Goal: Information Seeking & Learning: Learn about a topic

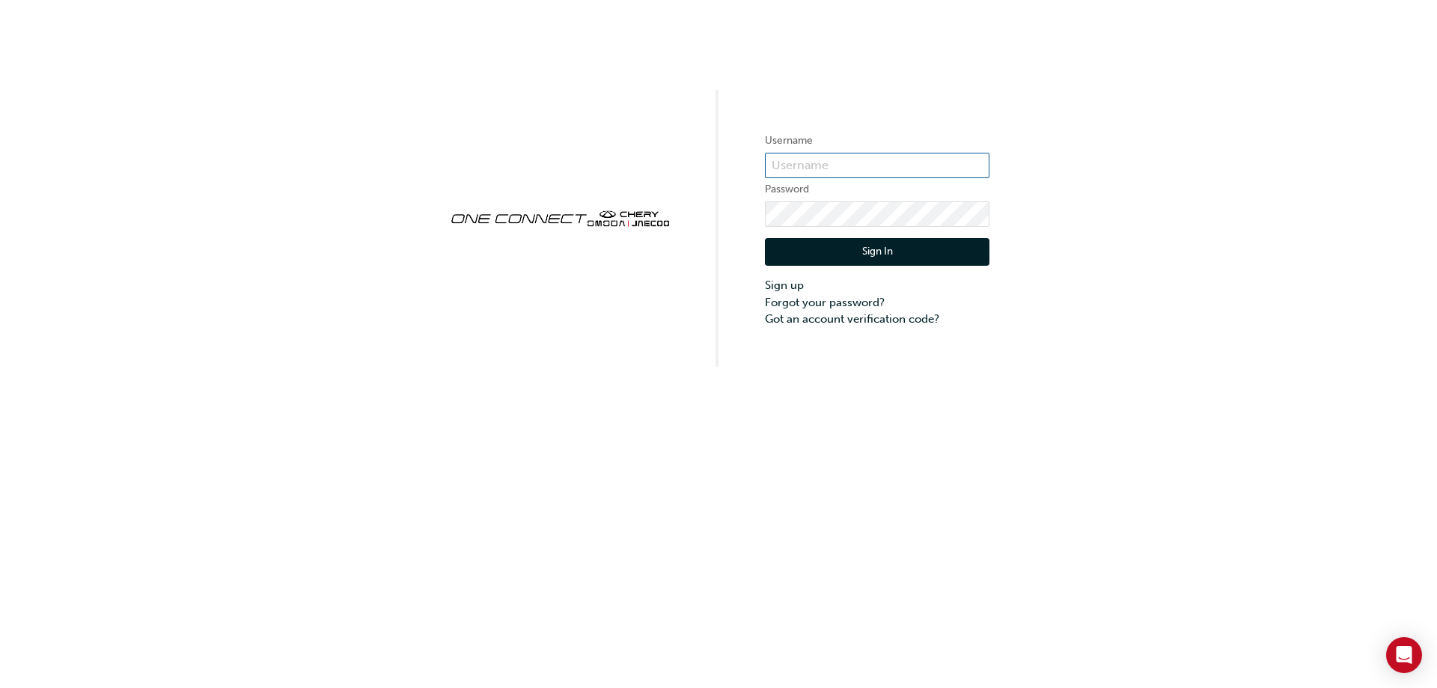
type input "CHAU2061"
click at [852, 260] on button "Sign In" at bounding box center [877, 252] width 224 height 28
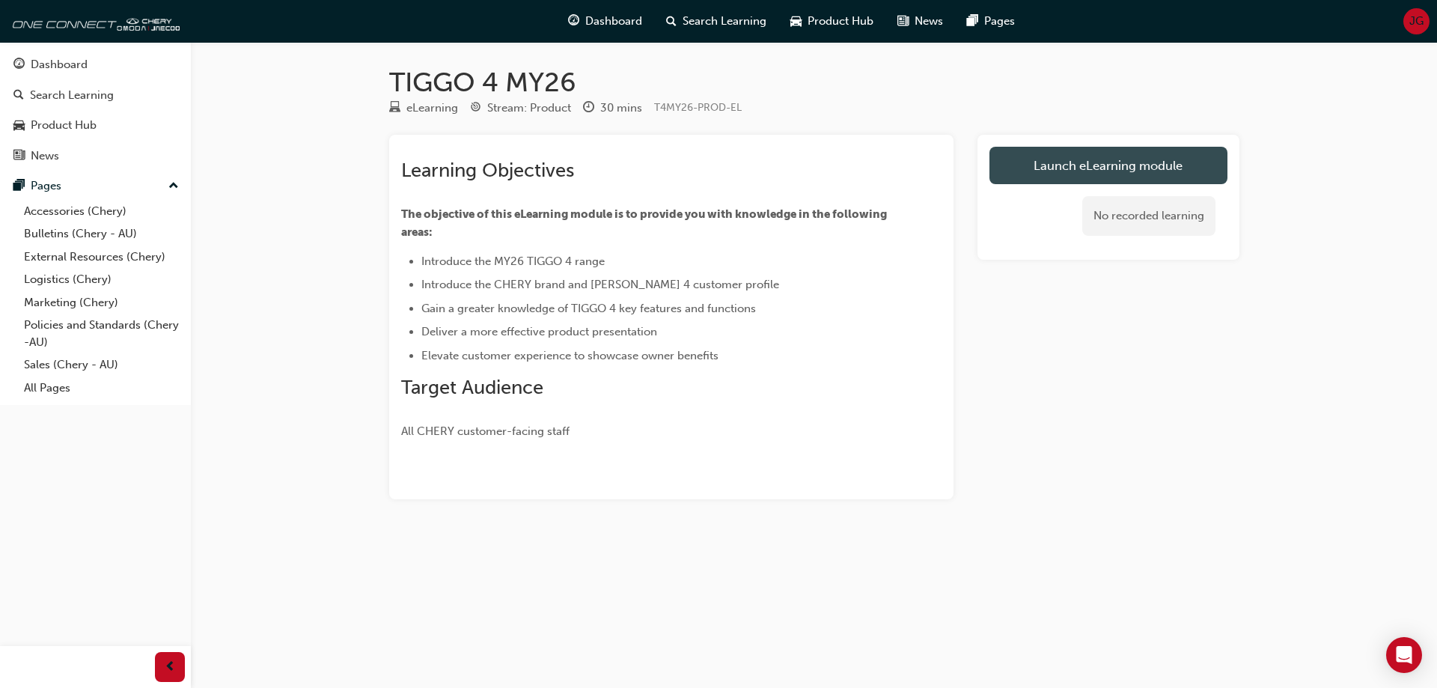
click at [1011, 172] on link "Launch eLearning module" at bounding box center [1108, 165] width 238 height 37
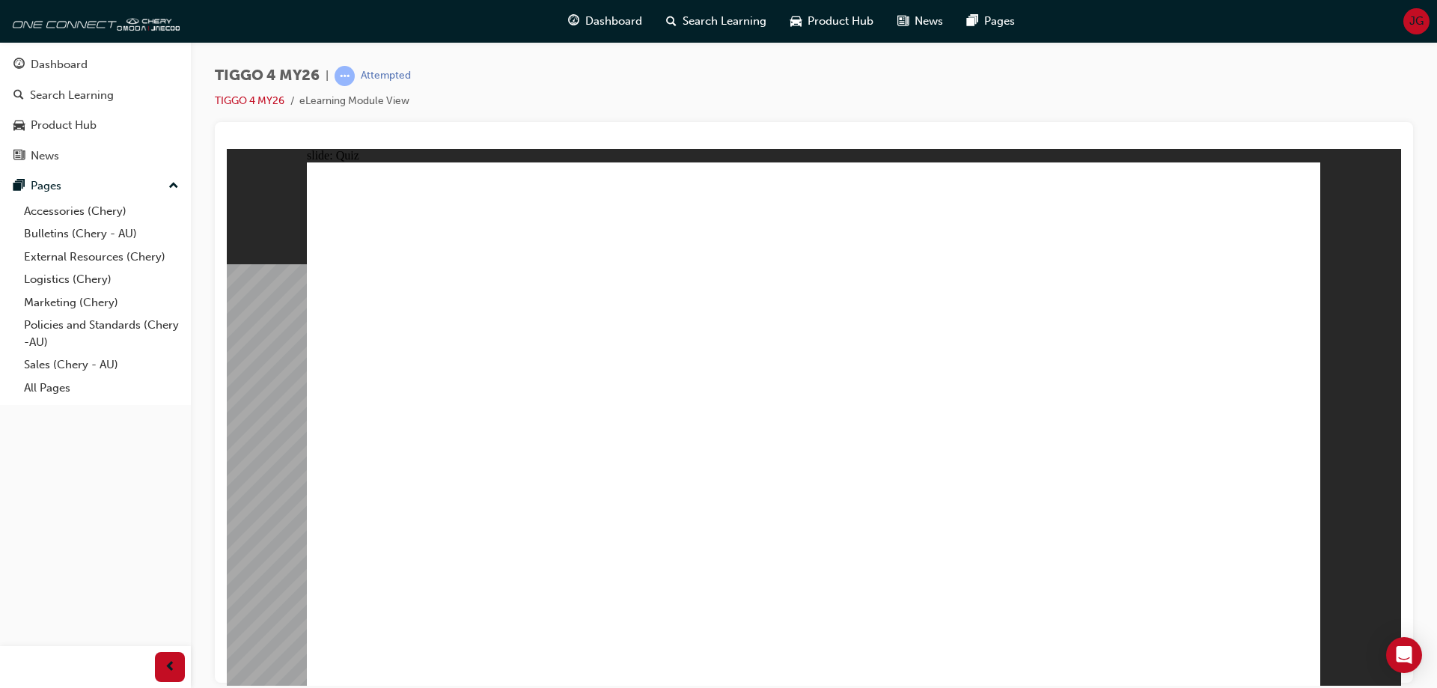
radio input "true"
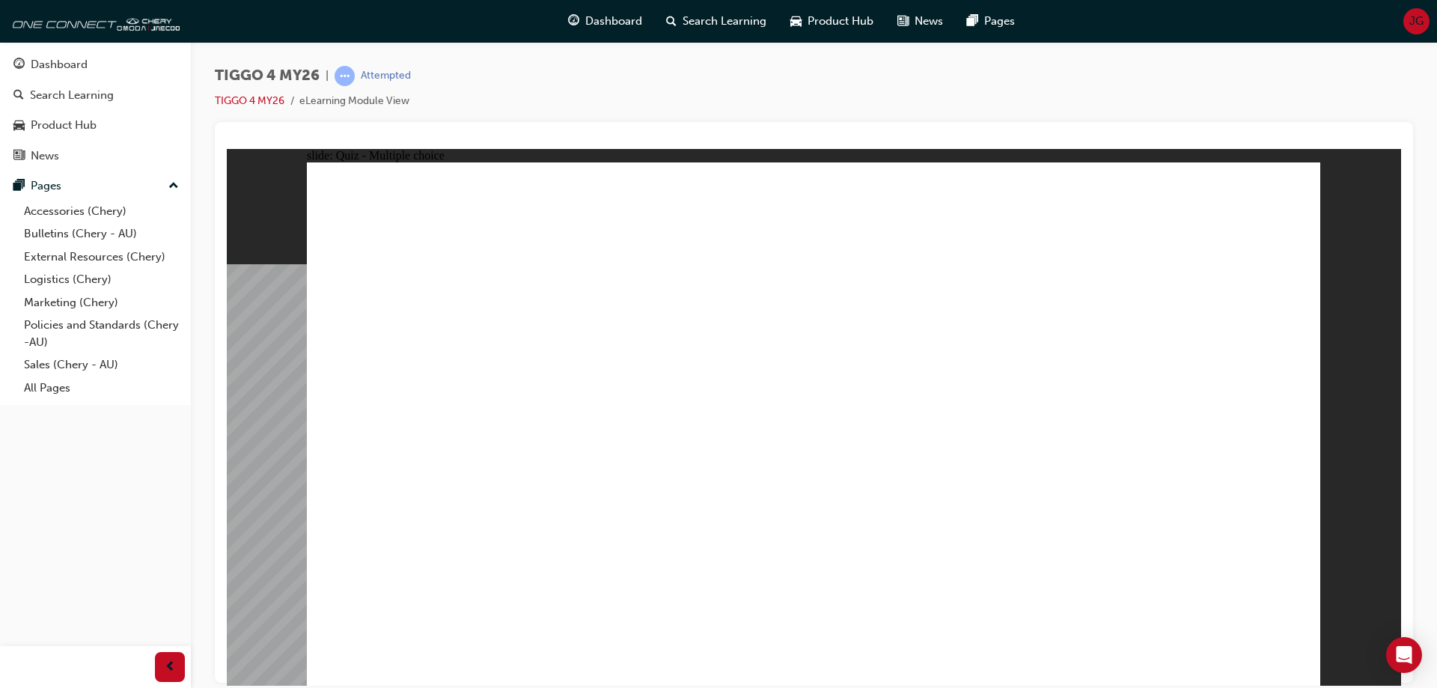
drag, startPoint x: 638, startPoint y: 347, endPoint x: 642, endPoint y: 547, distance: 199.8
drag, startPoint x: 823, startPoint y: 346, endPoint x: 1012, endPoint y: 545, distance: 274.7
drag, startPoint x: 1015, startPoint y: 342, endPoint x: 441, endPoint y: 543, distance: 608.2
drag, startPoint x: 425, startPoint y: 349, endPoint x: 829, endPoint y: 547, distance: 449.8
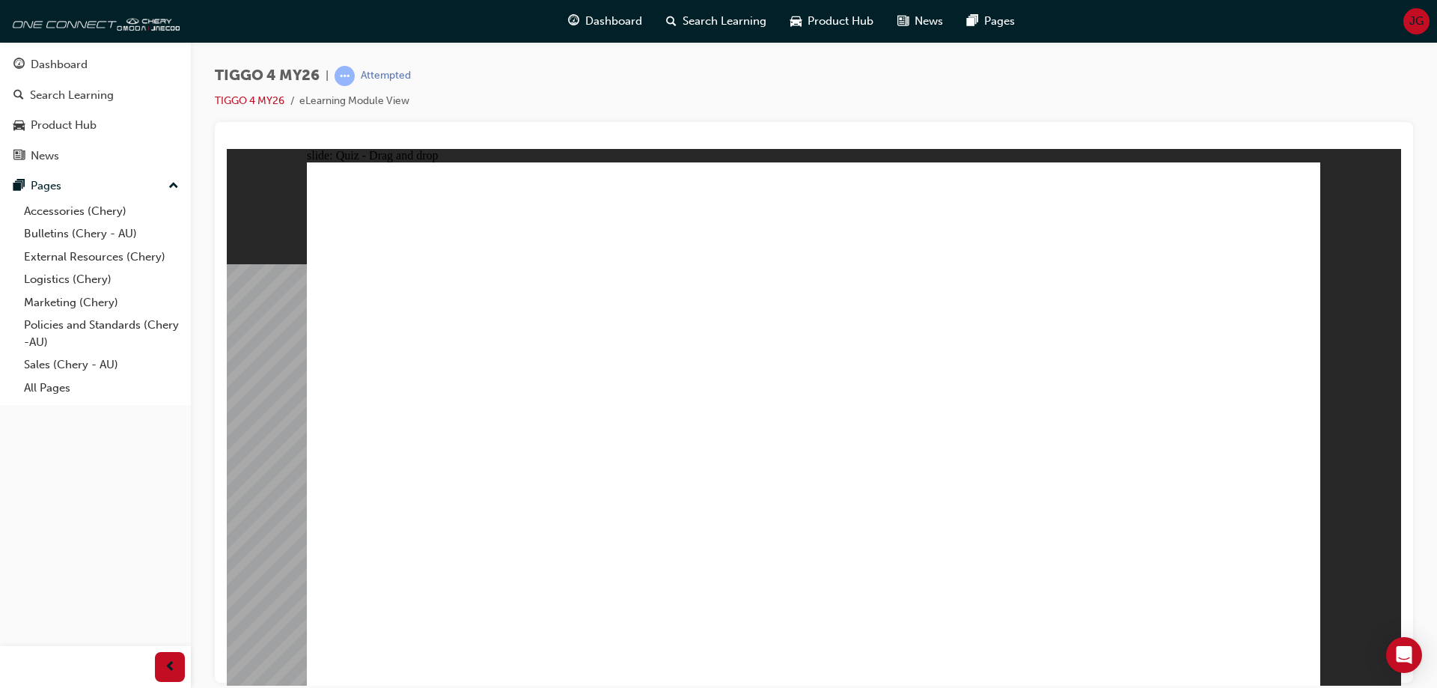
drag, startPoint x: 1177, startPoint y: 358, endPoint x: 1171, endPoint y: 556, distance: 197.6
radio input "true"
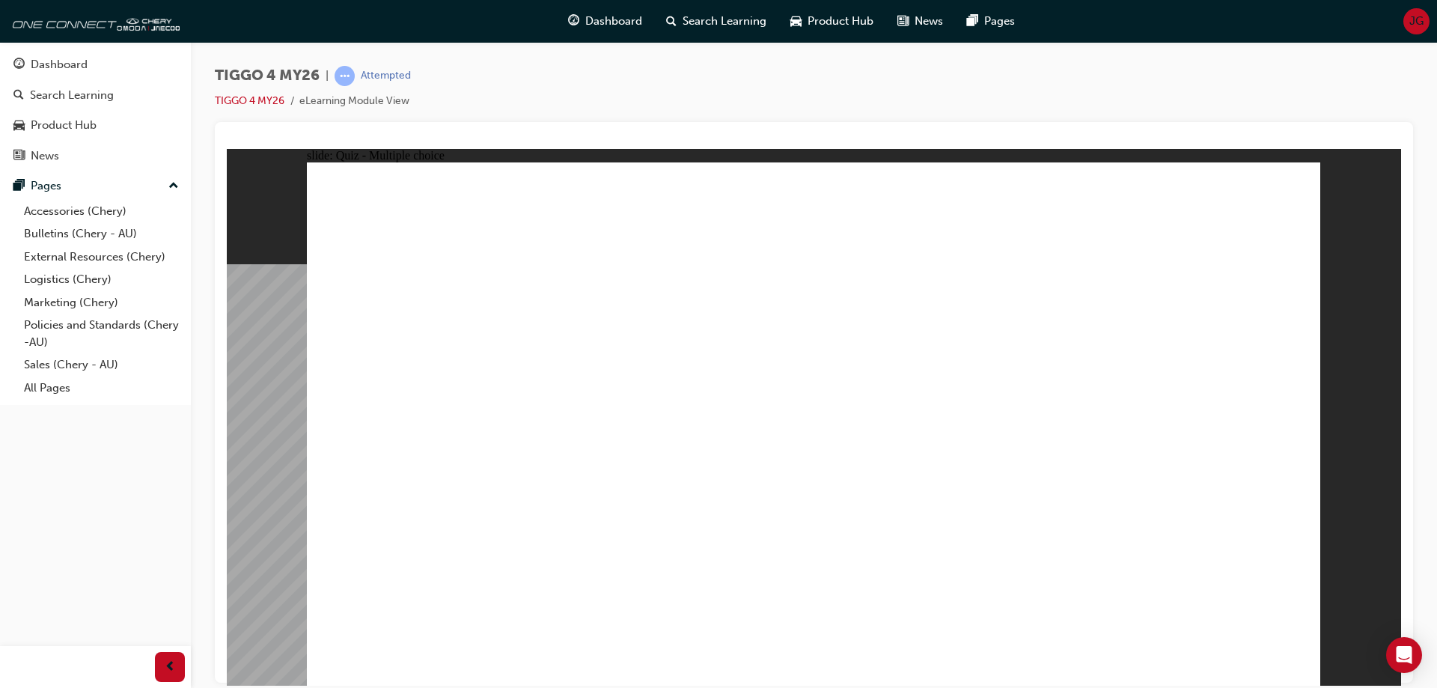
radio input "true"
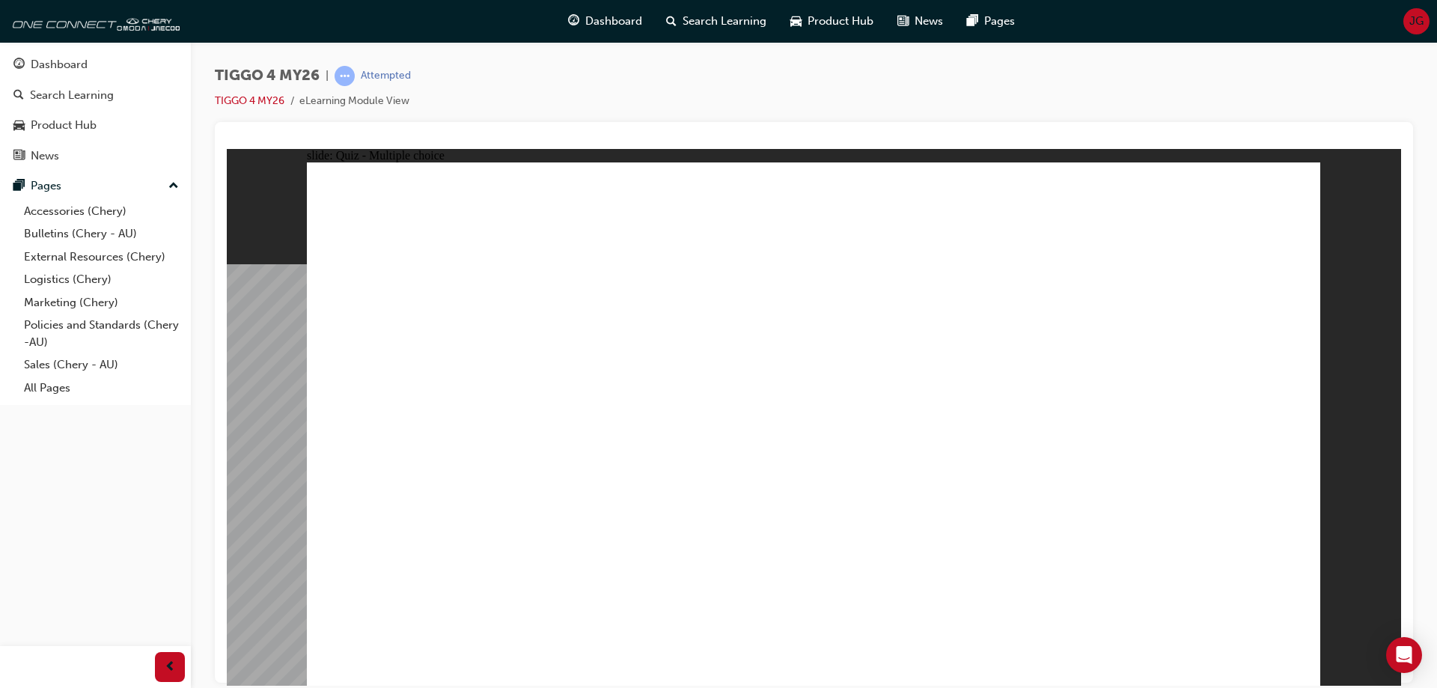
drag, startPoint x: 455, startPoint y: 534, endPoint x: 1182, endPoint y: 314, distance: 760.1
drag, startPoint x: 655, startPoint y: 484, endPoint x: 1143, endPoint y: 351, distance: 506.4
drag, startPoint x: 462, startPoint y: 432, endPoint x: 1176, endPoint y: 403, distance: 714.4
drag, startPoint x: 424, startPoint y: 376, endPoint x: 1122, endPoint y: 421, distance: 700.3
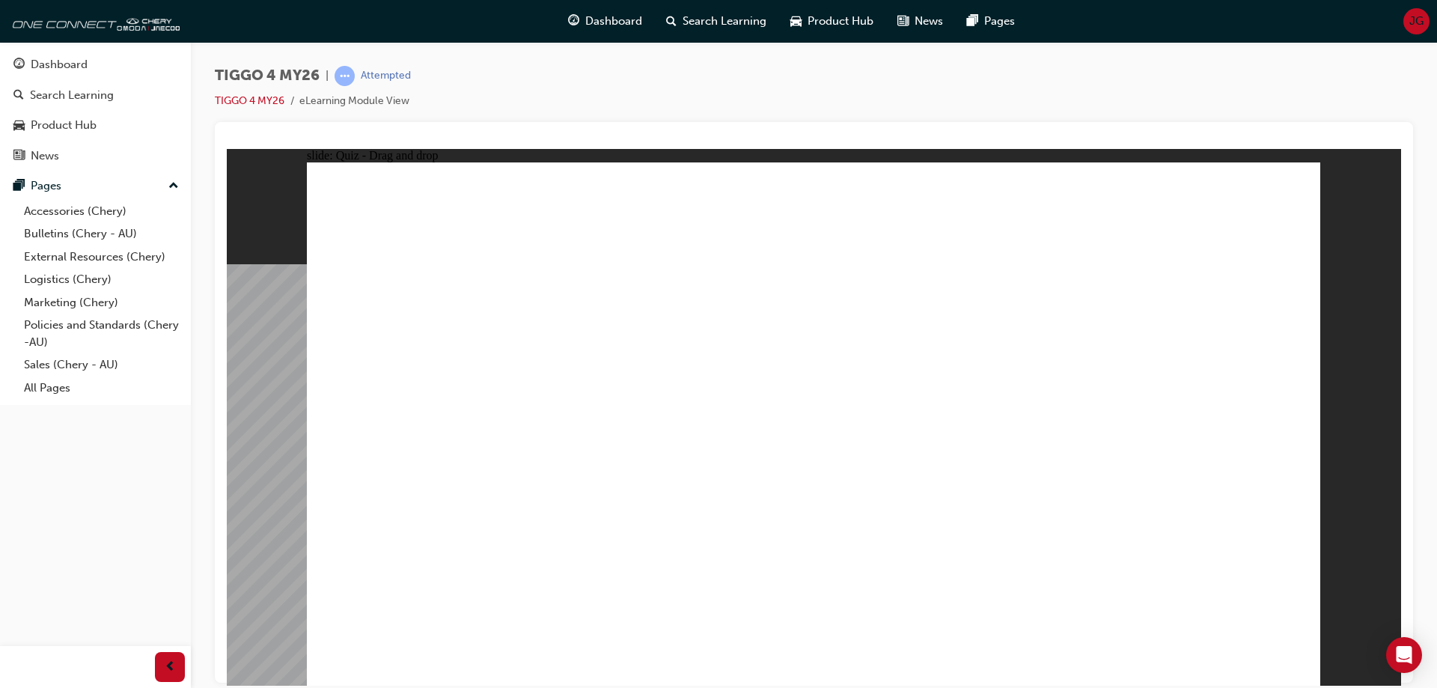
drag, startPoint x: 438, startPoint y: 486, endPoint x: 1187, endPoint y: 461, distance: 749.4
drag, startPoint x: 654, startPoint y: 422, endPoint x: 1158, endPoint y: 494, distance: 508.7
drag, startPoint x: 757, startPoint y: 403, endPoint x: 1217, endPoint y: 526, distance: 477.2
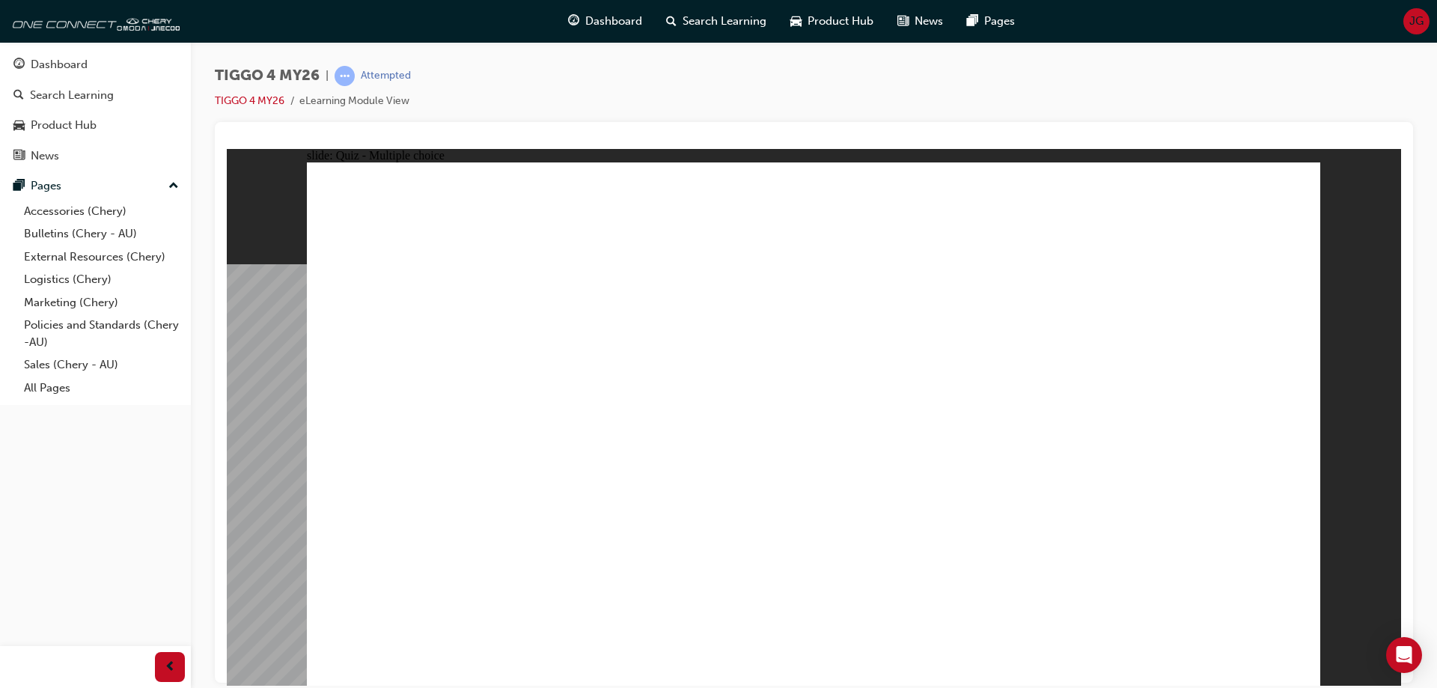
radio input "true"
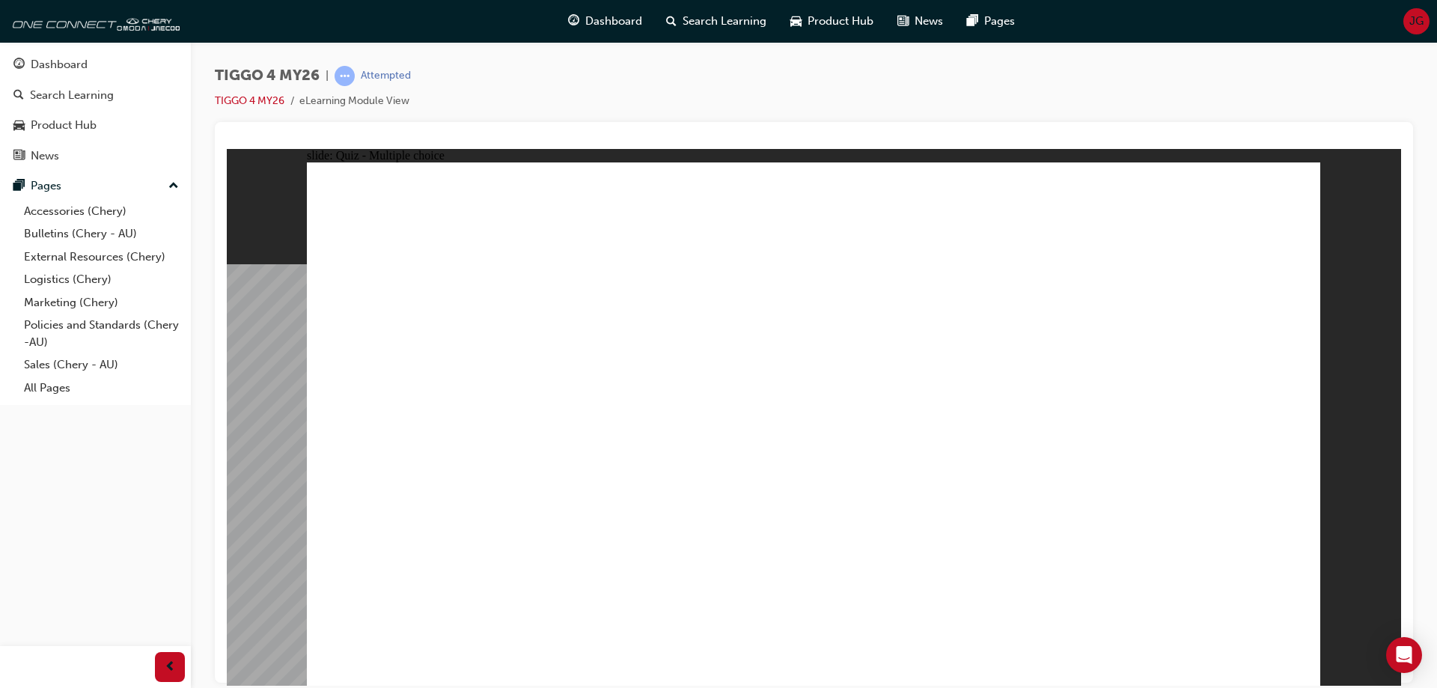
radio input "true"
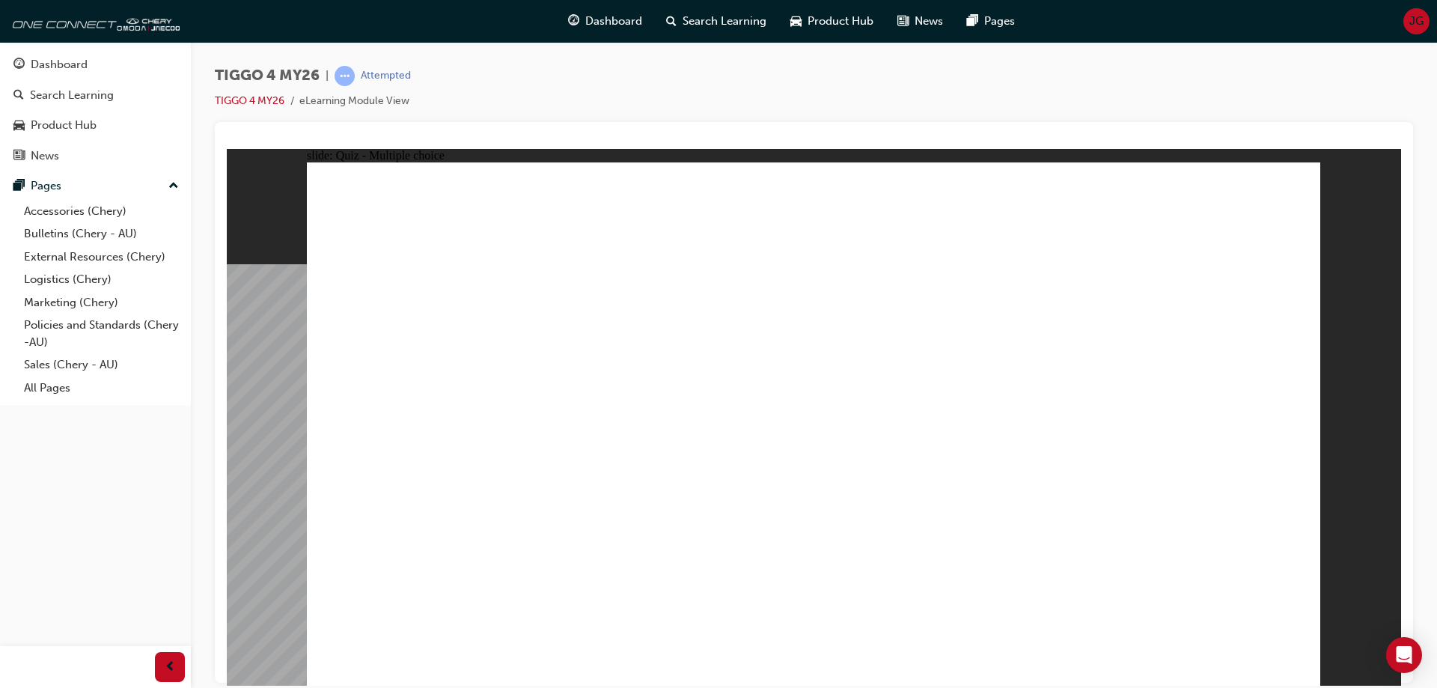
radio input "true"
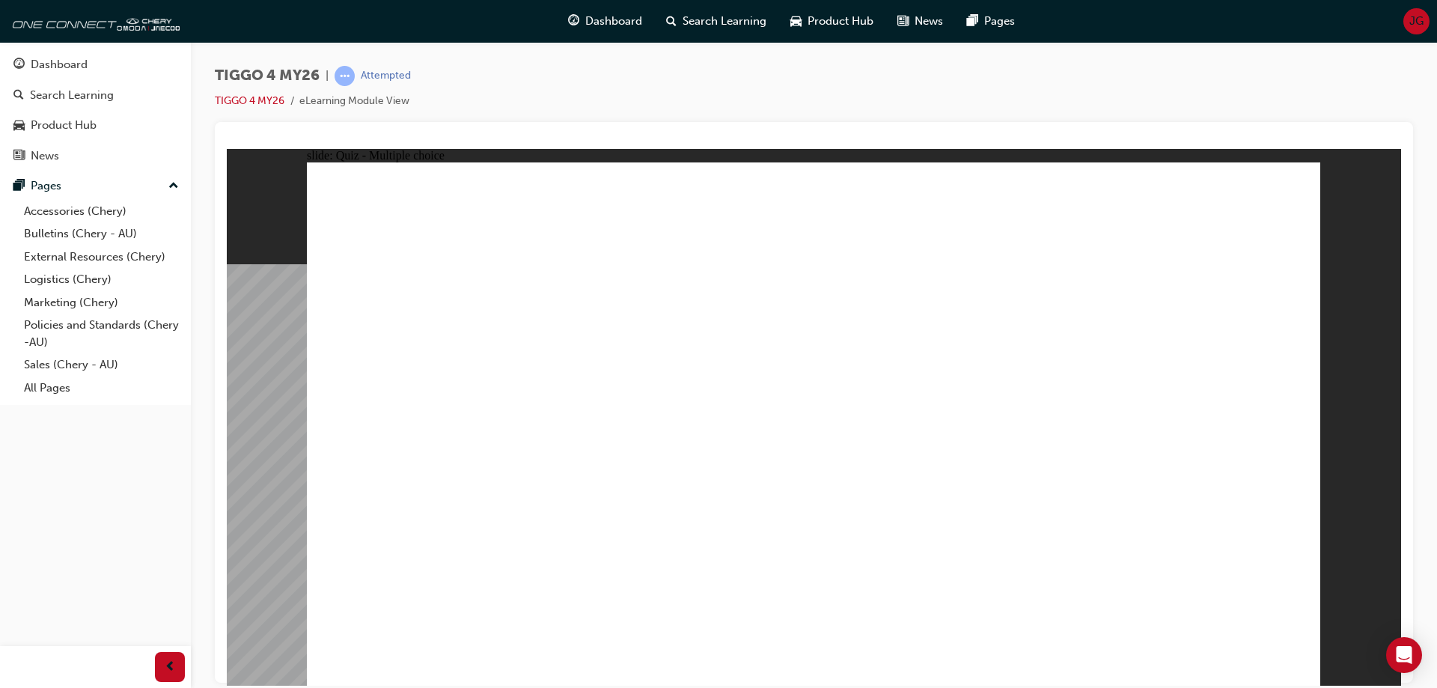
radio input "true"
